Goal: Task Accomplishment & Management: Manage account settings

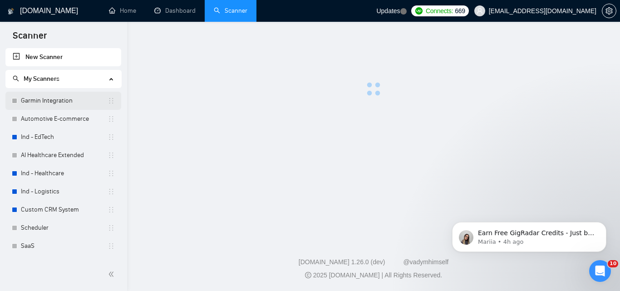
click at [57, 97] on link "Garmin Integration" at bounding box center [64, 101] width 87 height 18
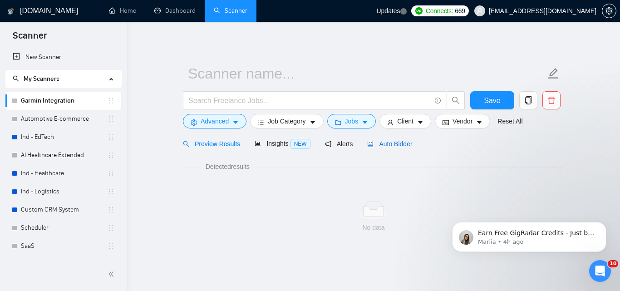
click at [379, 143] on span "Auto Bidder" at bounding box center [389, 143] width 45 height 7
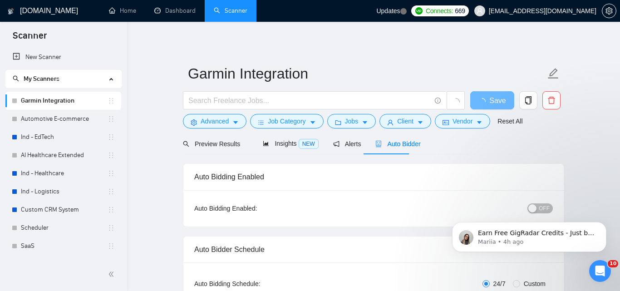
click html "Earn Free GigRadar Credits - Just by Sharing Your Story! 💬 Want more credits fo…"
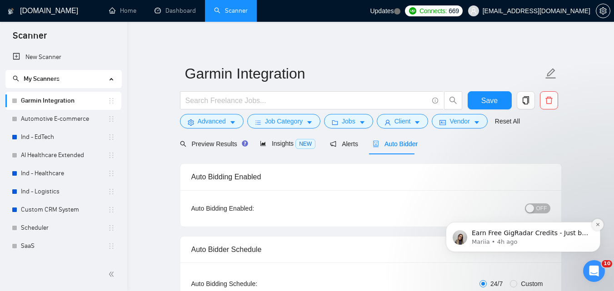
click at [596, 226] on icon "Dismiss notification" at bounding box center [597, 224] width 5 height 5
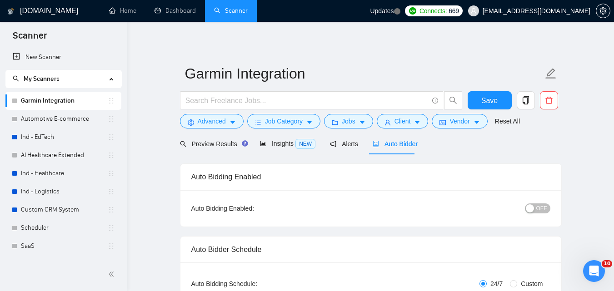
click at [529, 210] on div "button" at bounding box center [529, 208] width 8 height 8
click at [490, 105] on span "Save" at bounding box center [489, 100] width 16 height 11
click at [52, 120] on link "Automotive E-commerce" at bounding box center [64, 119] width 87 height 18
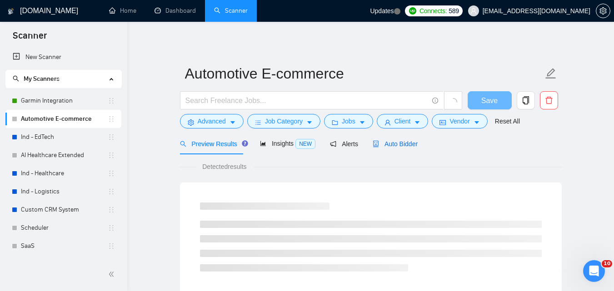
click at [402, 145] on span "Auto Bidder" at bounding box center [394, 143] width 45 height 7
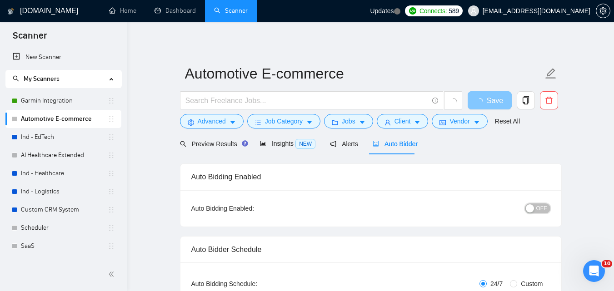
click at [539, 208] on span "OFF" at bounding box center [541, 208] width 11 height 10
checkbox input "true"
click at [485, 99] on button "Save" at bounding box center [489, 100] width 44 height 18
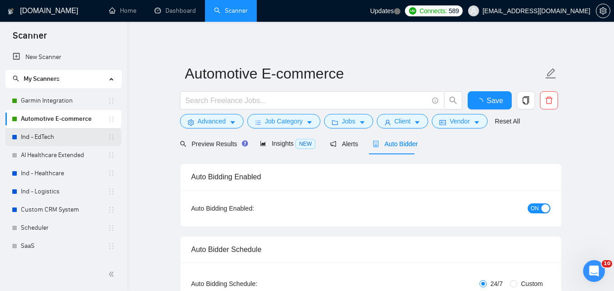
click at [79, 136] on link "Ind - EdTech" at bounding box center [64, 137] width 87 height 18
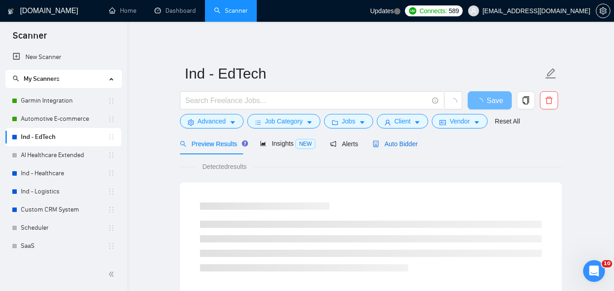
click at [383, 142] on span "Auto Bidder" at bounding box center [394, 143] width 45 height 7
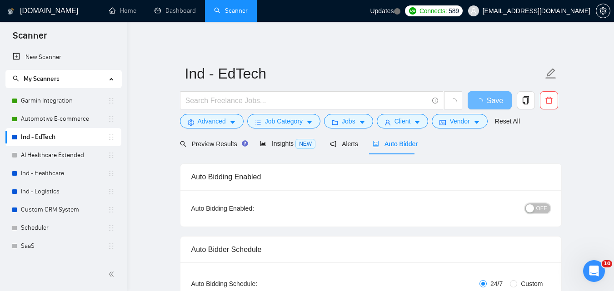
click at [534, 207] on div "button" at bounding box center [529, 208] width 8 height 8
checkbox input "true"
click at [494, 105] on span "Save" at bounding box center [489, 100] width 16 height 11
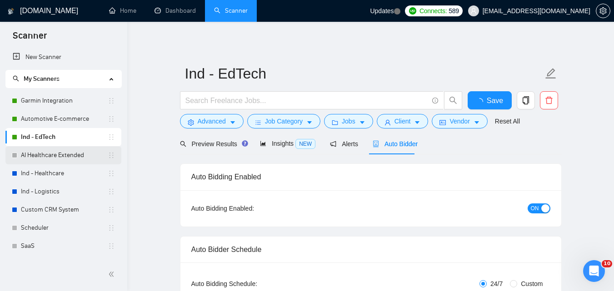
click at [64, 149] on link "AI Healthcare Extended" at bounding box center [64, 155] width 87 height 18
checkbox input "true"
click at [390, 148] on span "Auto Bidder" at bounding box center [394, 143] width 45 height 7
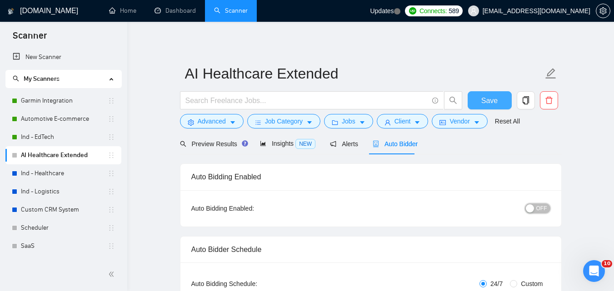
click at [542, 210] on span "OFF" at bounding box center [541, 208] width 11 height 10
click at [489, 105] on span "Save" at bounding box center [489, 100] width 16 height 11
click at [54, 174] on link "Ind - Healthcare" at bounding box center [64, 173] width 87 height 18
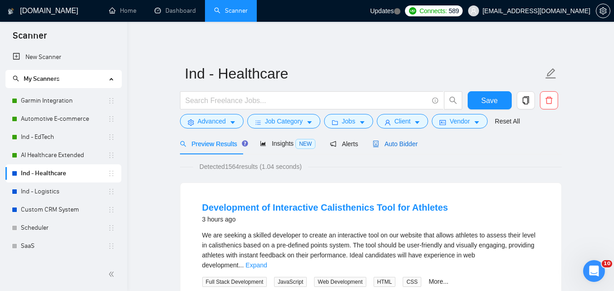
click at [394, 144] on span "Auto Bidder" at bounding box center [394, 143] width 45 height 7
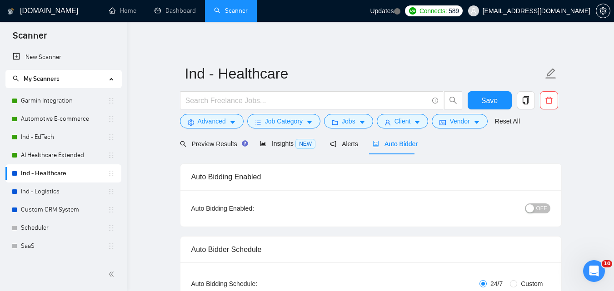
checkbox input "true"
click at [529, 206] on div "button" at bounding box center [529, 208] width 8 height 8
click at [489, 97] on span "Save" at bounding box center [489, 100] width 16 height 11
click at [59, 183] on link "Ind - Logistics" at bounding box center [64, 192] width 87 height 18
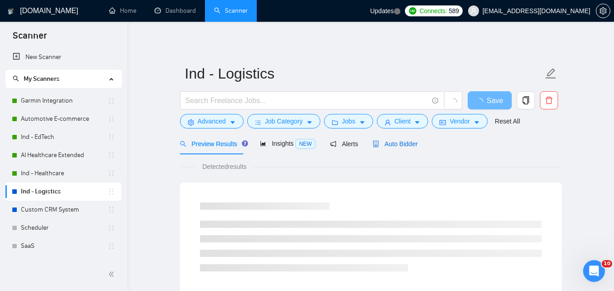
click at [386, 146] on span "Auto Bidder" at bounding box center [394, 143] width 45 height 7
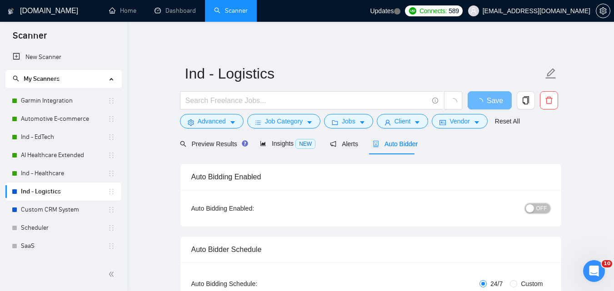
click at [533, 208] on div "button" at bounding box center [529, 208] width 8 height 8
checkbox input "true"
click at [484, 100] on span "Save" at bounding box center [489, 100] width 16 height 11
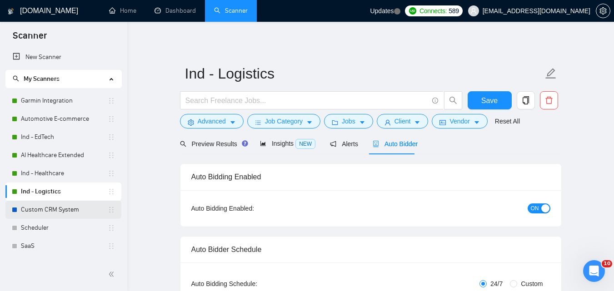
click at [53, 215] on link "Custom CRM System" at bounding box center [64, 210] width 87 height 18
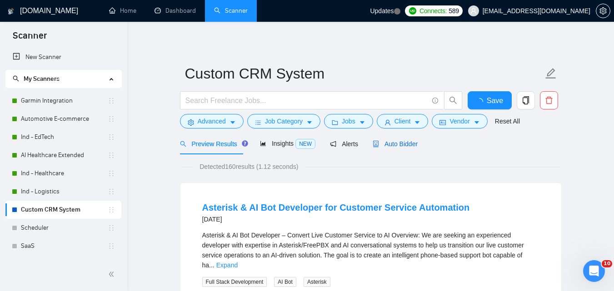
click at [395, 143] on span "Auto Bidder" at bounding box center [394, 143] width 45 height 7
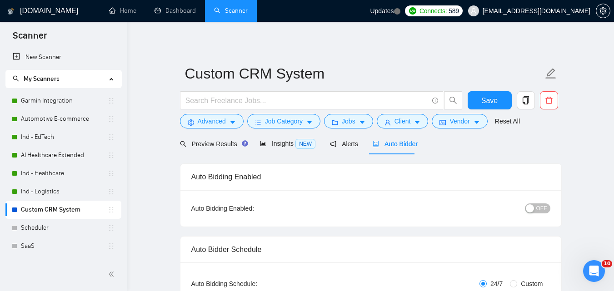
checkbox input "true"
click at [531, 207] on div "button" at bounding box center [529, 208] width 8 height 8
click at [487, 106] on span "Save" at bounding box center [489, 100] width 16 height 11
click at [21, 230] on link "Scheduler" at bounding box center [64, 228] width 87 height 18
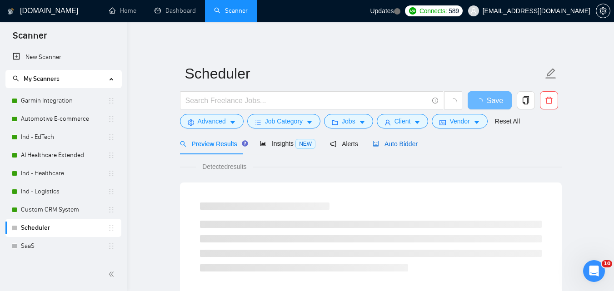
click at [387, 140] on span "Auto Bidder" at bounding box center [394, 143] width 45 height 7
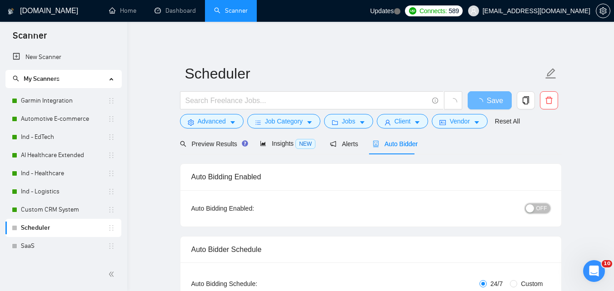
click at [538, 211] on span "OFF" at bounding box center [541, 208] width 11 height 10
click at [485, 95] on span "Save" at bounding box center [489, 100] width 16 height 11
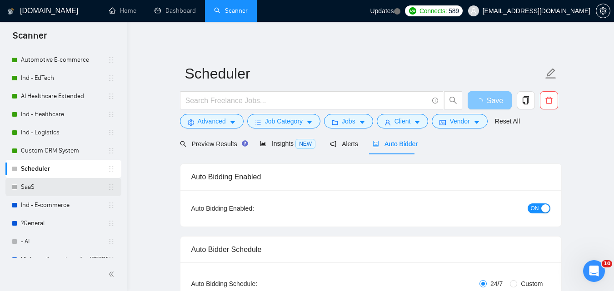
scroll to position [70, 0]
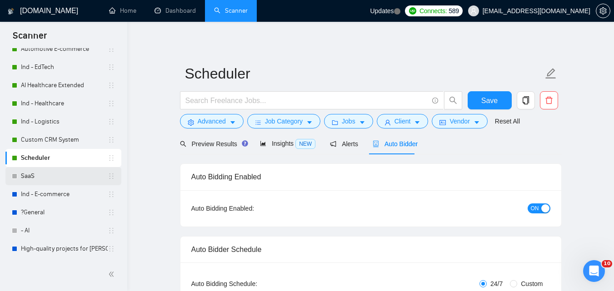
click at [63, 170] on link "SaaS" at bounding box center [64, 176] width 87 height 18
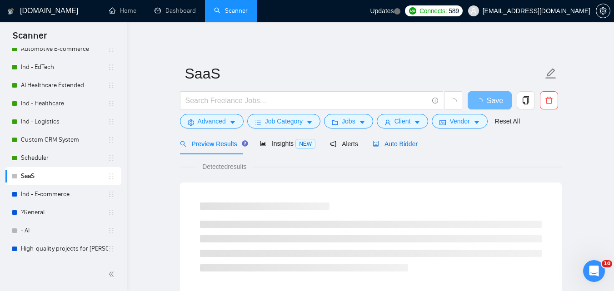
click at [396, 147] on span "Auto Bidder" at bounding box center [394, 143] width 45 height 7
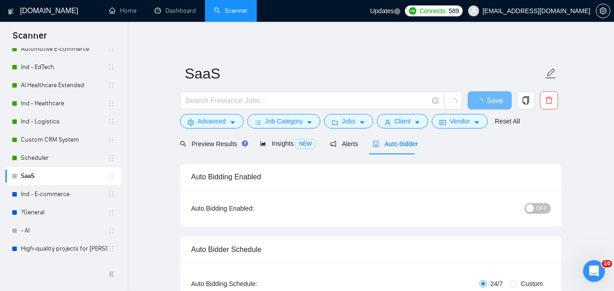
click at [534, 208] on div "button" at bounding box center [529, 208] width 8 height 8
click at [497, 97] on span "Save" at bounding box center [489, 100] width 16 height 11
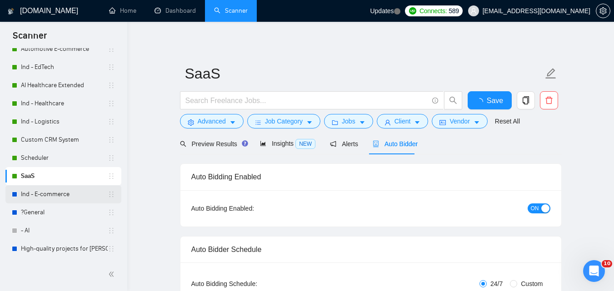
click at [47, 193] on link "Ind - E-commerce" at bounding box center [64, 194] width 87 height 18
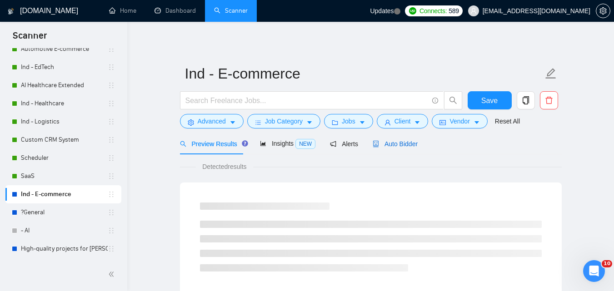
click at [391, 140] on span "Auto Bidder" at bounding box center [394, 143] width 45 height 7
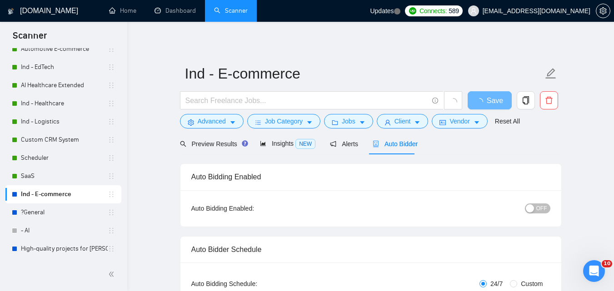
click at [535, 214] on div "OFF" at bounding box center [489, 208] width 119 height 15
checkbox input "true"
click at [539, 207] on span "OFF" at bounding box center [541, 208] width 11 height 10
click at [490, 100] on span "Save" at bounding box center [489, 100] width 16 height 11
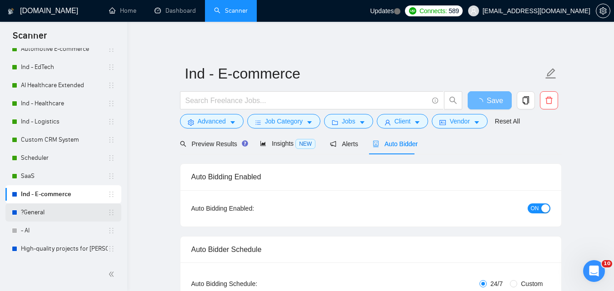
click at [45, 208] on link "?General" at bounding box center [64, 212] width 87 height 18
click at [385, 144] on span "Auto Bidder" at bounding box center [394, 143] width 45 height 7
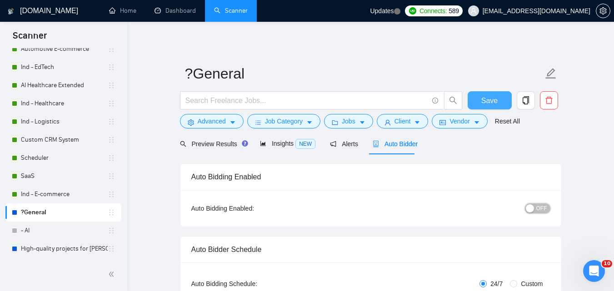
click at [538, 208] on span "OFF" at bounding box center [541, 208] width 11 height 10
checkbox input "true"
click at [493, 104] on span "Save" at bounding box center [489, 100] width 16 height 11
checkbox input "true"
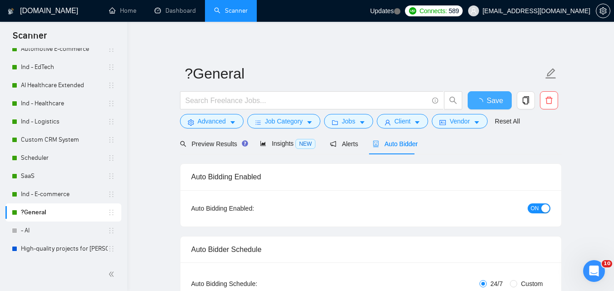
checkbox input "true"
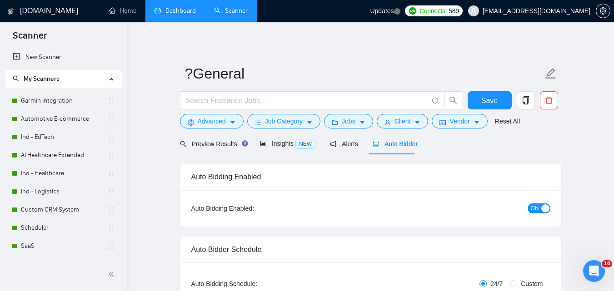
click at [178, 7] on link "Dashboard" at bounding box center [174, 11] width 41 height 8
